Goal: Task Accomplishment & Management: Complete application form

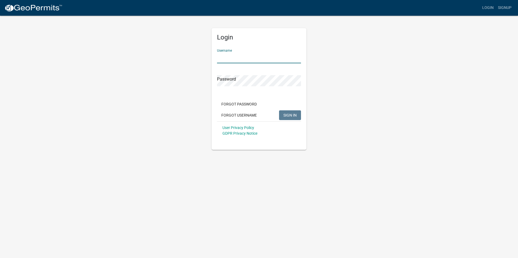
click at [228, 57] on input "Username" at bounding box center [259, 57] width 84 height 11
type input "[EMAIL_ADDRESS][DOMAIN_NAME]"
click at [279, 111] on button "SIGN IN" at bounding box center [290, 116] width 22 height 10
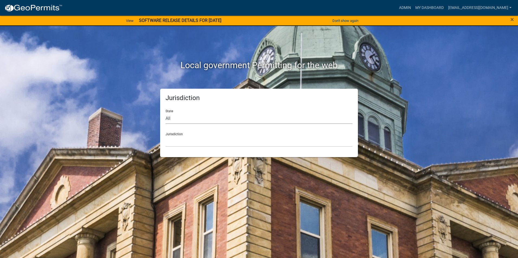
click at [185, 118] on select "All [US_STATE] [US_STATE] [US_STATE] [US_STATE] [US_STATE] [US_STATE] [US_STATE…" at bounding box center [258, 118] width 187 height 11
select select "[US_STATE]"
click at [165, 113] on select "All [US_STATE] [US_STATE] [US_STATE] [US_STATE] [US_STATE] [US_STATE] [US_STATE…" at bounding box center [258, 118] width 187 height 11
click at [188, 135] on div "Jurisdiction [GEOGRAPHIC_DATA], [US_STATE] [GEOGRAPHIC_DATA], [US_STATE] [GEOGR…" at bounding box center [258, 137] width 187 height 19
click at [441, 4] on link "My Dashboard" at bounding box center [429, 8] width 33 height 10
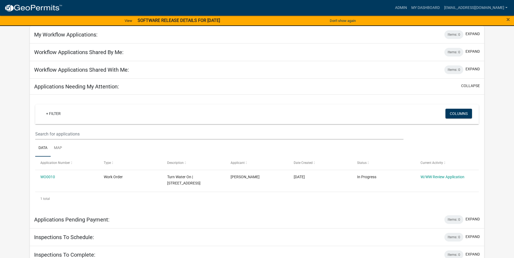
scroll to position [54, 0]
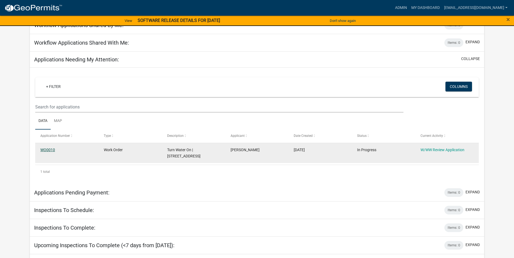
click at [46, 151] on link "WO0010" at bounding box center [47, 150] width 15 height 4
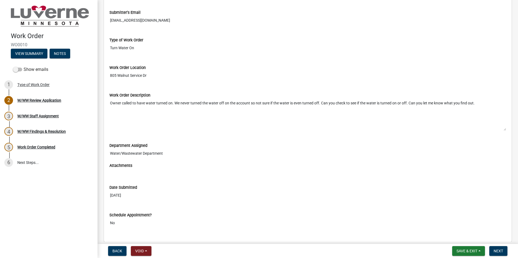
scroll to position [103, 0]
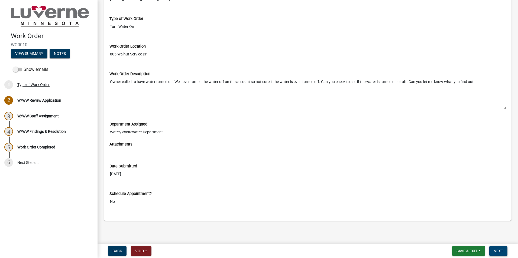
click at [497, 249] on span "Next" at bounding box center [498, 251] width 9 height 4
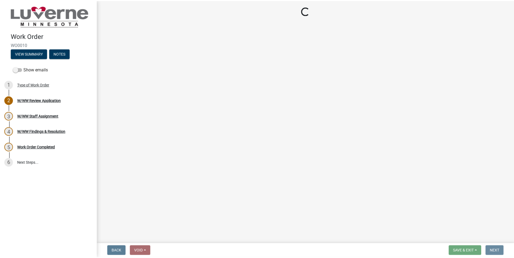
scroll to position [0, 0]
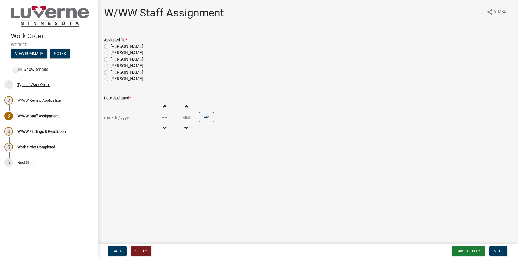
click at [109, 53] on div "[PERSON_NAME]" at bounding box center [307, 53] width 407 height 7
click at [111, 54] on label "[PERSON_NAME]" at bounding box center [127, 53] width 33 height 7
click at [111, 53] on input "[PERSON_NAME]" at bounding box center [113, 52] width 4 height 4
radio input "true"
click at [133, 118] on div at bounding box center [129, 117] width 50 height 11
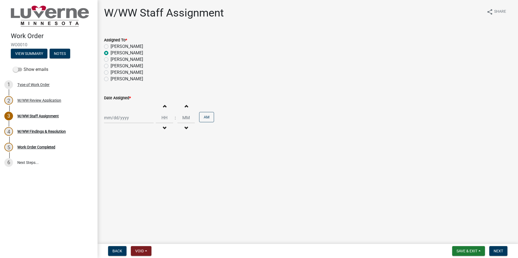
select select "10"
select select "2025"
click at [119, 154] on div "7" at bounding box center [118, 155] width 9 height 9
type input "[DATE]"
click at [164, 118] on input "Hours" at bounding box center [164, 117] width 17 height 11
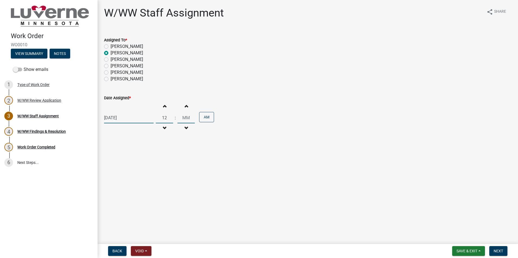
type input "12"
click at [181, 118] on input "Minutes" at bounding box center [185, 117] width 17 height 11
type input "00"
click at [204, 118] on button "AM" at bounding box center [206, 117] width 15 height 10
click at [496, 252] on span "Next" at bounding box center [498, 251] width 9 height 4
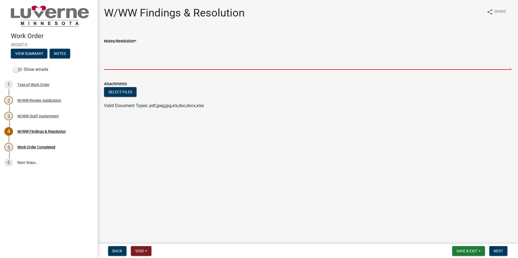
click at [124, 54] on textarea "Notes/Resolution *" at bounding box center [307, 56] width 407 height 25
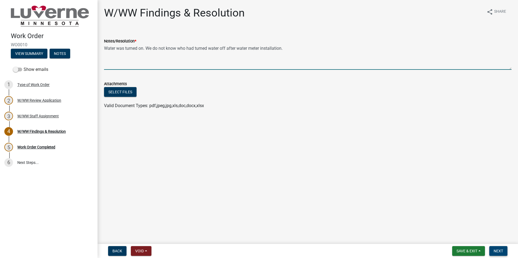
type textarea "Water was turned on. We do not know who had turned water off after water meter …"
click at [498, 252] on span "Next" at bounding box center [498, 251] width 9 height 4
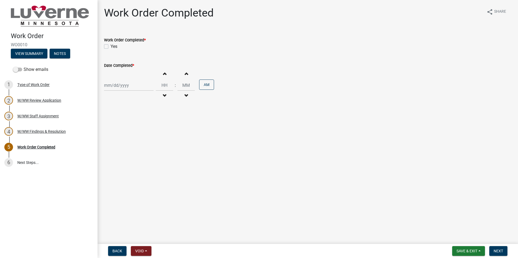
click at [111, 47] on label "Yes" at bounding box center [114, 46] width 7 height 7
click at [111, 47] on input "Yes" at bounding box center [113, 45] width 4 height 4
checkbox input "true"
click at [136, 87] on div at bounding box center [129, 85] width 50 height 11
select select "10"
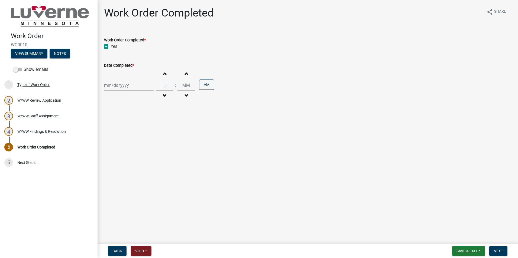
select select "2025"
click at [118, 122] on div "7" at bounding box center [118, 123] width 9 height 9
type input "[DATE]"
click at [164, 86] on input "Hours" at bounding box center [164, 85] width 17 height 11
type input "03"
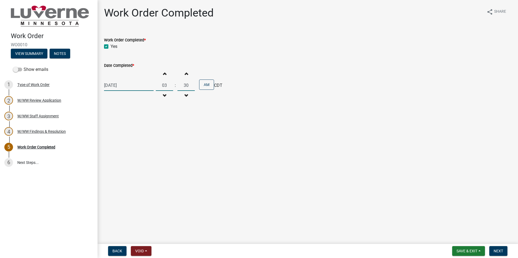
type input "30"
click at [210, 86] on button "AM" at bounding box center [206, 85] width 15 height 10
click at [500, 251] on span "Next" at bounding box center [498, 251] width 9 height 4
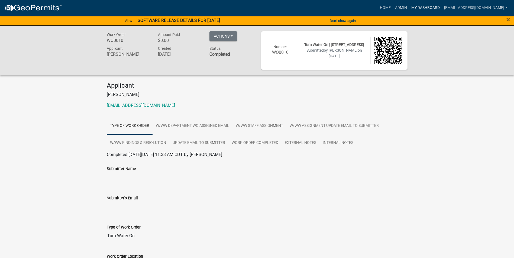
click at [433, 11] on link "My Dashboard" at bounding box center [425, 8] width 33 height 10
